Goal: Task Accomplishment & Management: Manage account settings

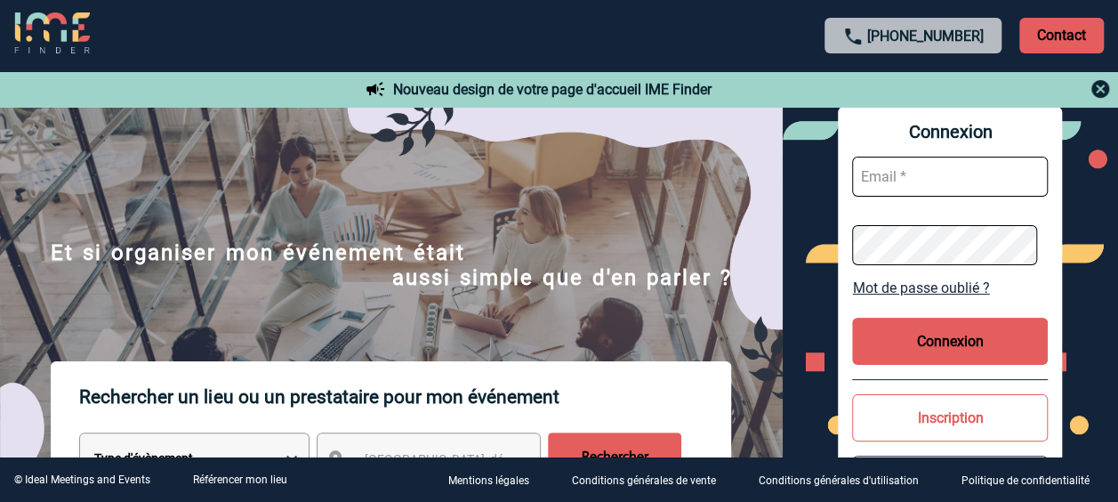
click at [963, 171] on input "text" at bounding box center [950, 177] width 196 height 40
type input "sandrine.arlabosse@sanofi.com"
click at [916, 327] on button "Connexion" at bounding box center [950, 341] width 196 height 47
click at [925, 330] on button "Connexion" at bounding box center [950, 341] width 196 height 47
click at [982, 343] on button "Connexion" at bounding box center [950, 341] width 196 height 47
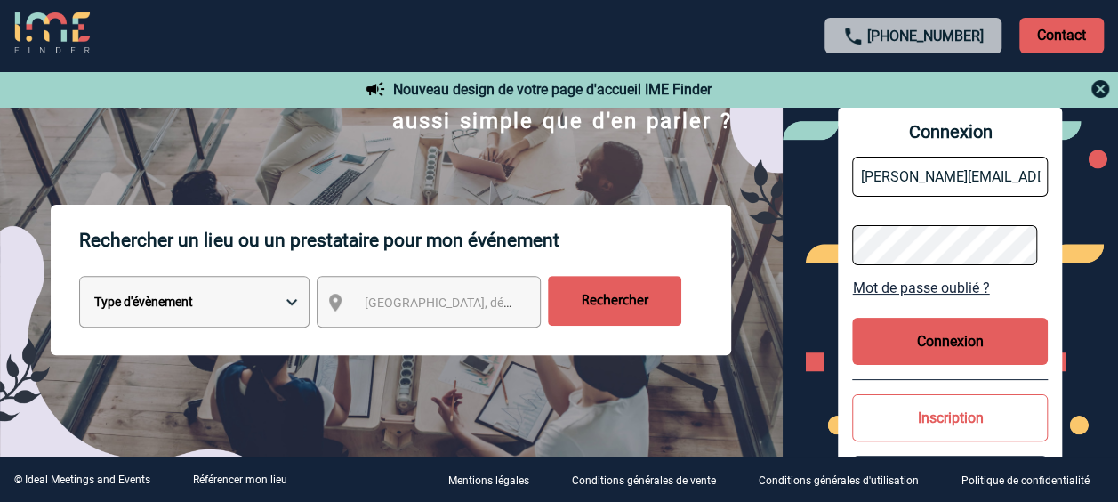
scroll to position [178, 0]
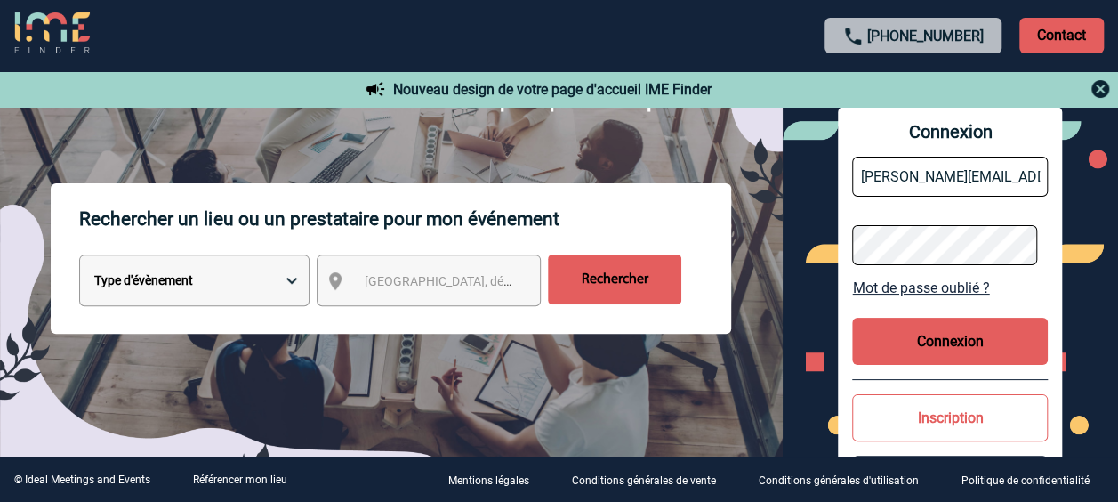
click at [276, 286] on select "Type d'évènement Séminaire avec nuitée Réunion Repas de groupe Team Building & …" at bounding box center [194, 280] width 230 height 52
click at [398, 294] on span "Ville, département, région..." at bounding box center [445, 281] width 177 height 25
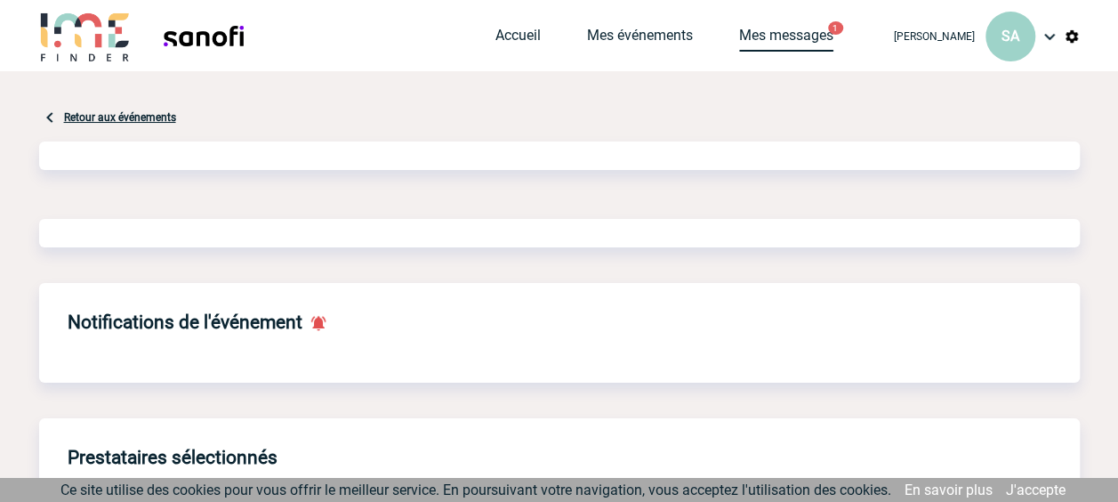
click at [778, 28] on link "Mes messages" at bounding box center [786, 39] width 94 height 25
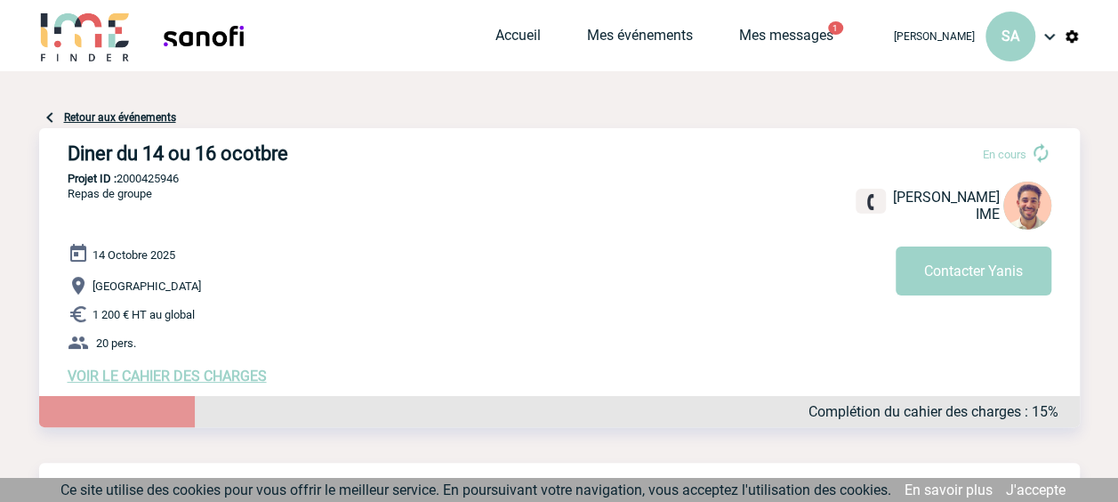
click at [226, 367] on span "VOIR LE CAHIER DES CHARGES" at bounding box center [167, 375] width 199 height 17
click at [235, 379] on span "VOIR LE CAHIER DES CHARGES" at bounding box center [167, 375] width 199 height 17
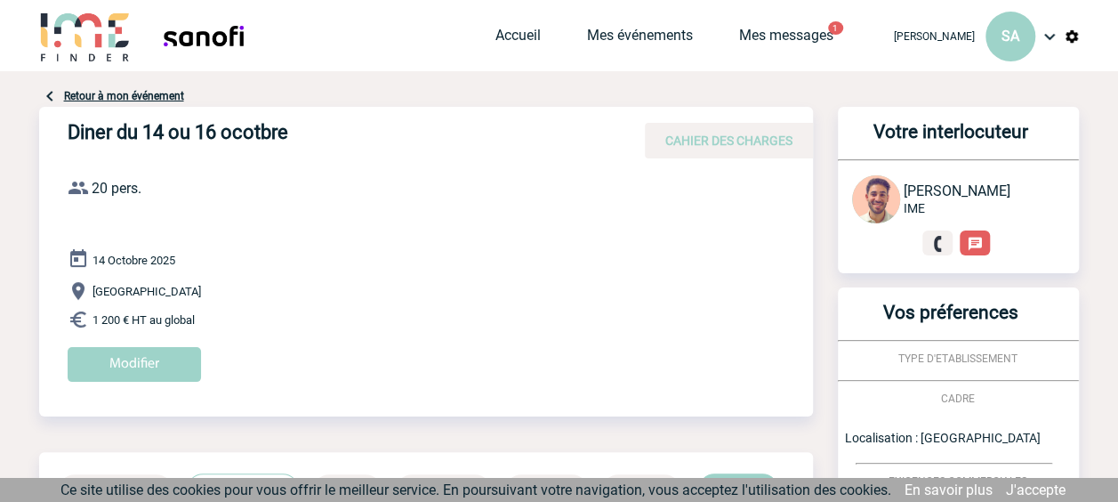
scroll to position [267, 0]
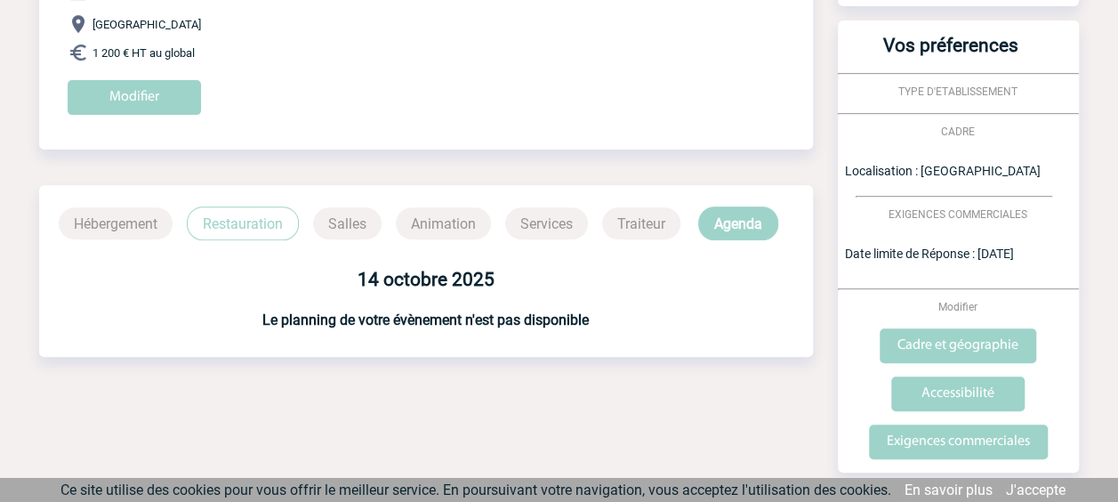
click at [280, 228] on p "Restauration" at bounding box center [243, 223] width 112 height 34
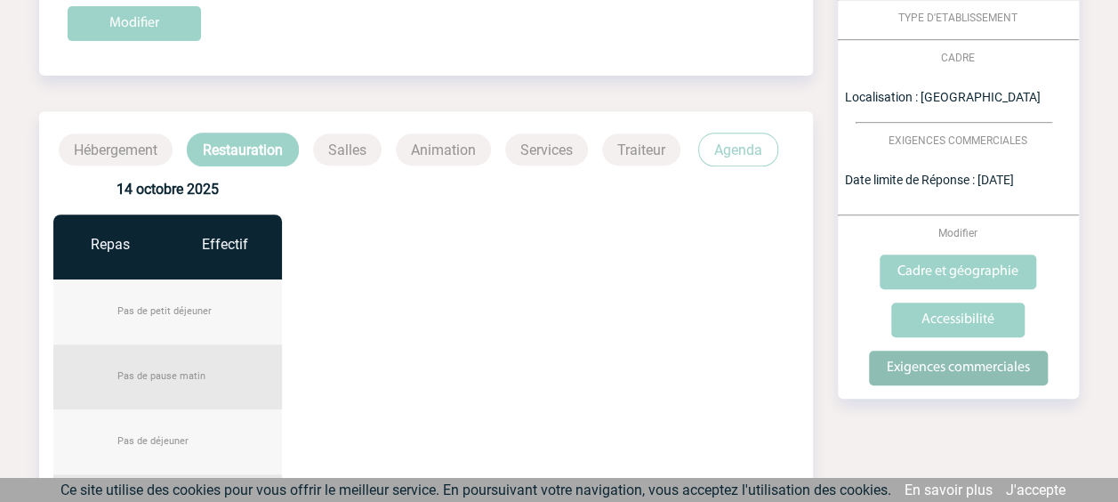
scroll to position [0, 0]
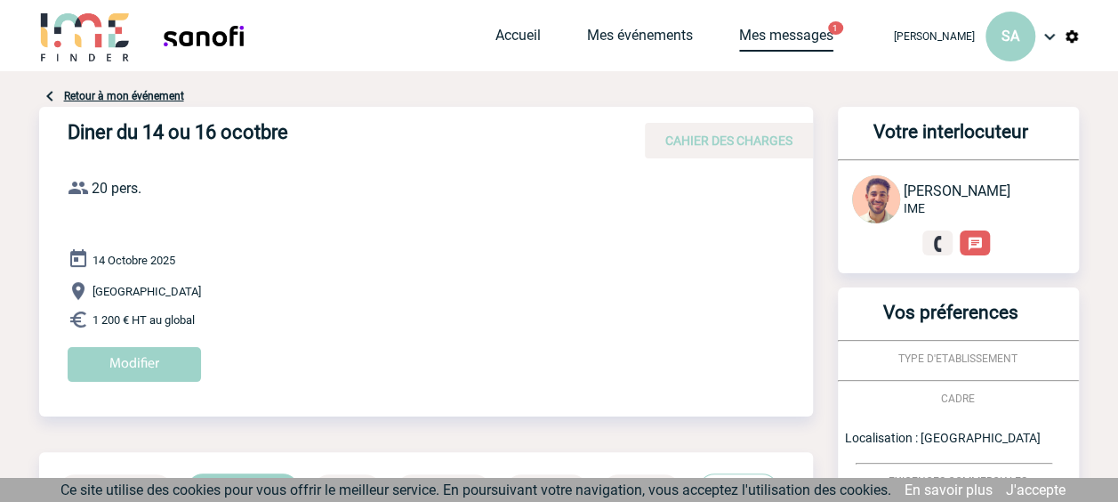
click at [748, 29] on link "Mes messages" at bounding box center [786, 39] width 94 height 25
click at [645, 37] on link "Mes événements" at bounding box center [640, 39] width 106 height 25
click at [157, 103] on div "Retour à mon événement" at bounding box center [559, 95] width 1041 height 21
click at [157, 96] on link "Retour à mon événement" at bounding box center [124, 96] width 120 height 12
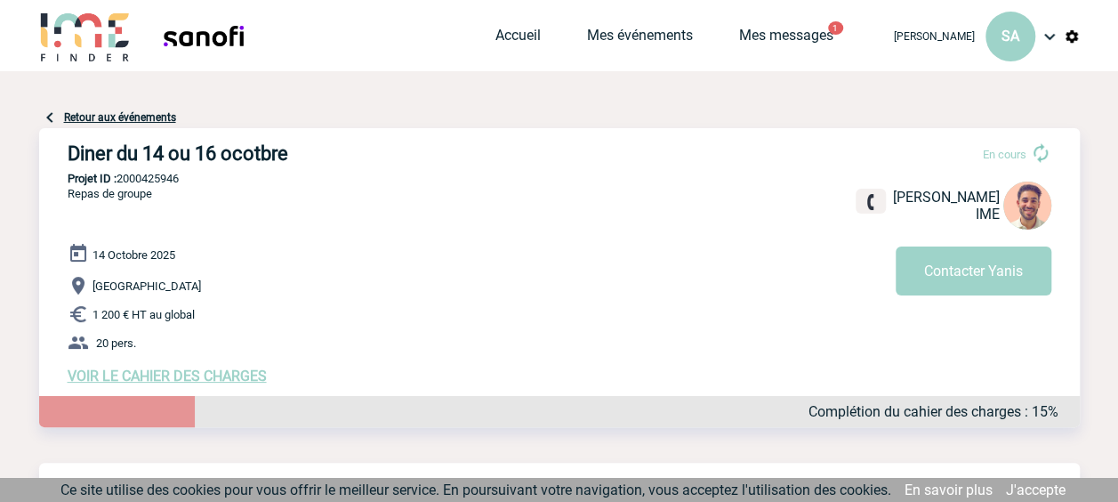
click at [828, 26] on button "1" at bounding box center [835, 27] width 15 height 13
click at [795, 33] on link "Mes messages" at bounding box center [786, 39] width 94 height 25
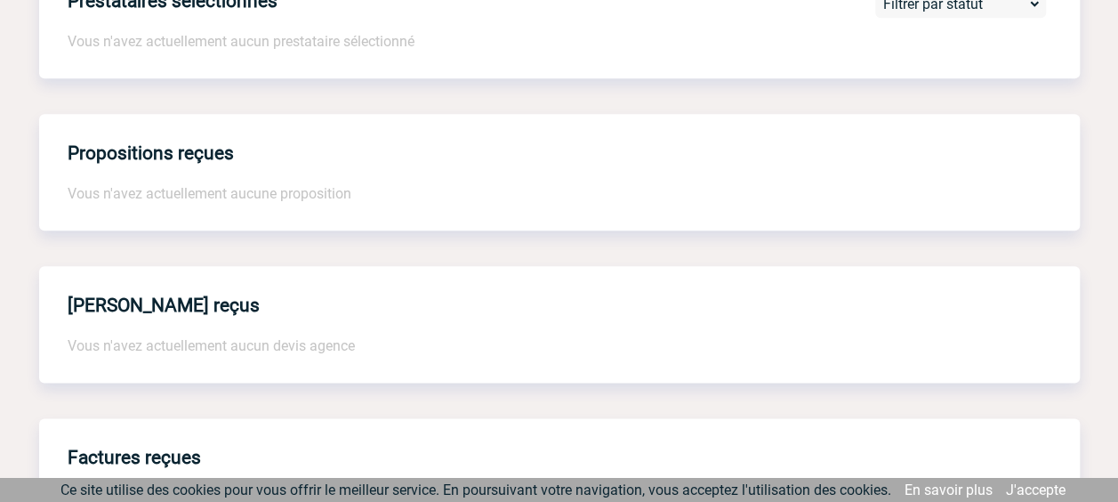
scroll to position [1235, 0]
